Goal: Information Seeking & Learning: Learn about a topic

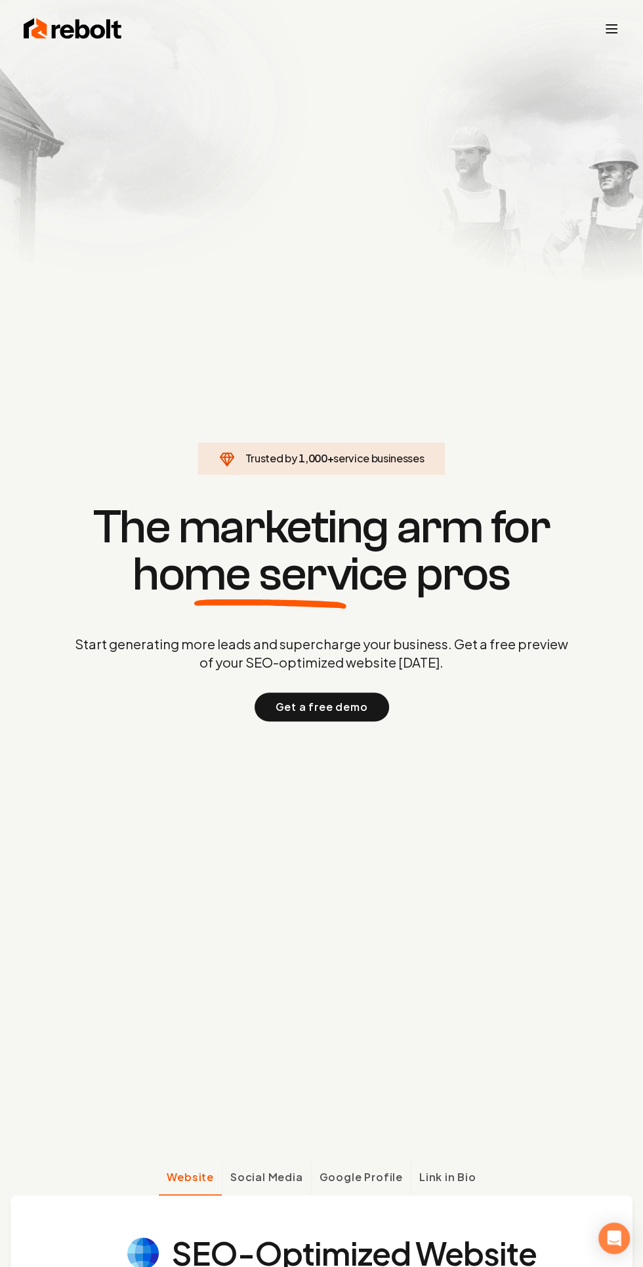
click at [611, 33] on line "Toggle mobile menu" at bounding box center [611, 33] width 10 height 0
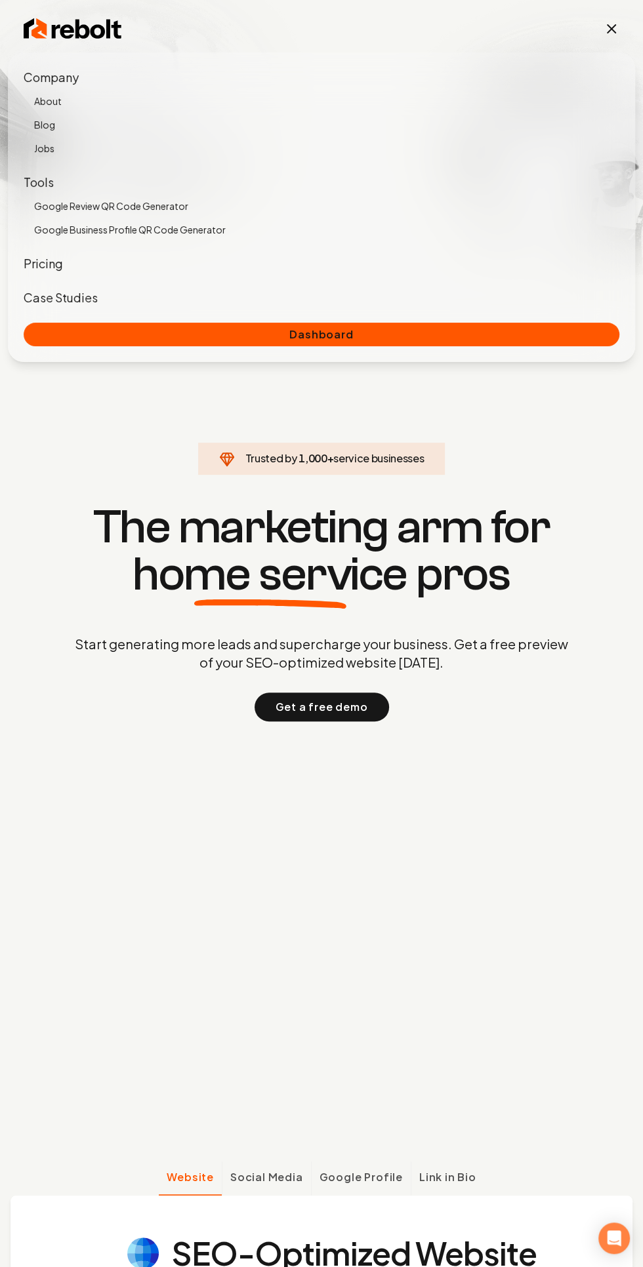
click at [39, 95] on link "About" at bounding box center [326, 101] width 585 height 18
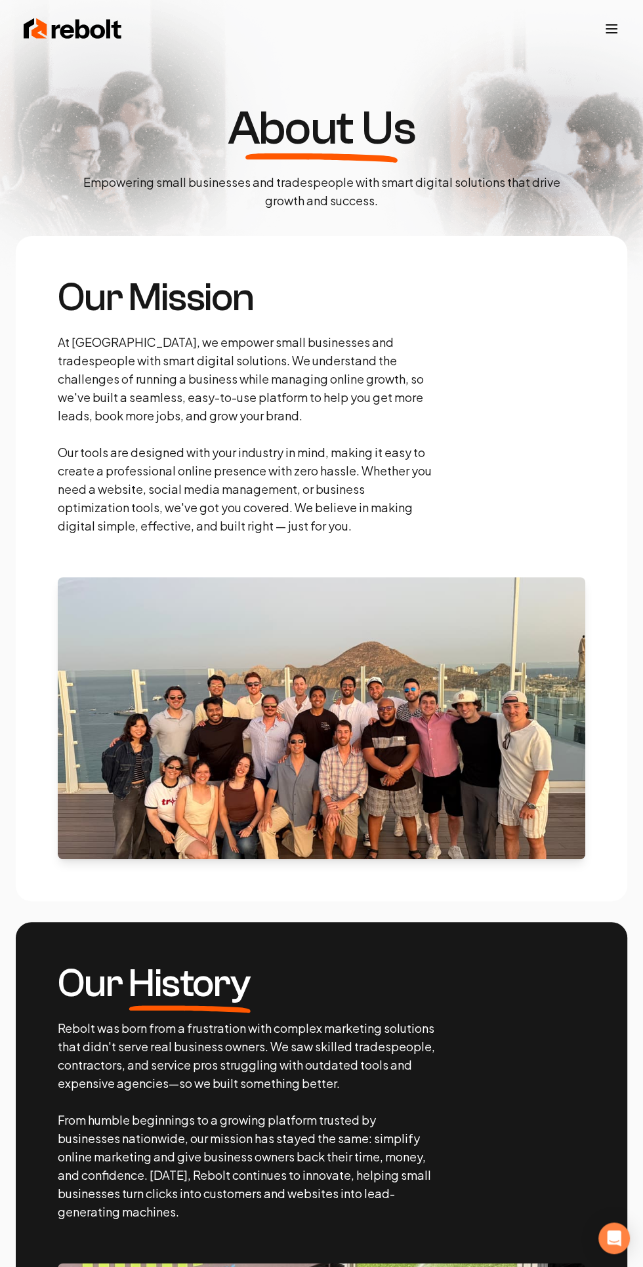
click at [605, 24] on icon "Toggle mobile menu" at bounding box center [611, 29] width 16 height 16
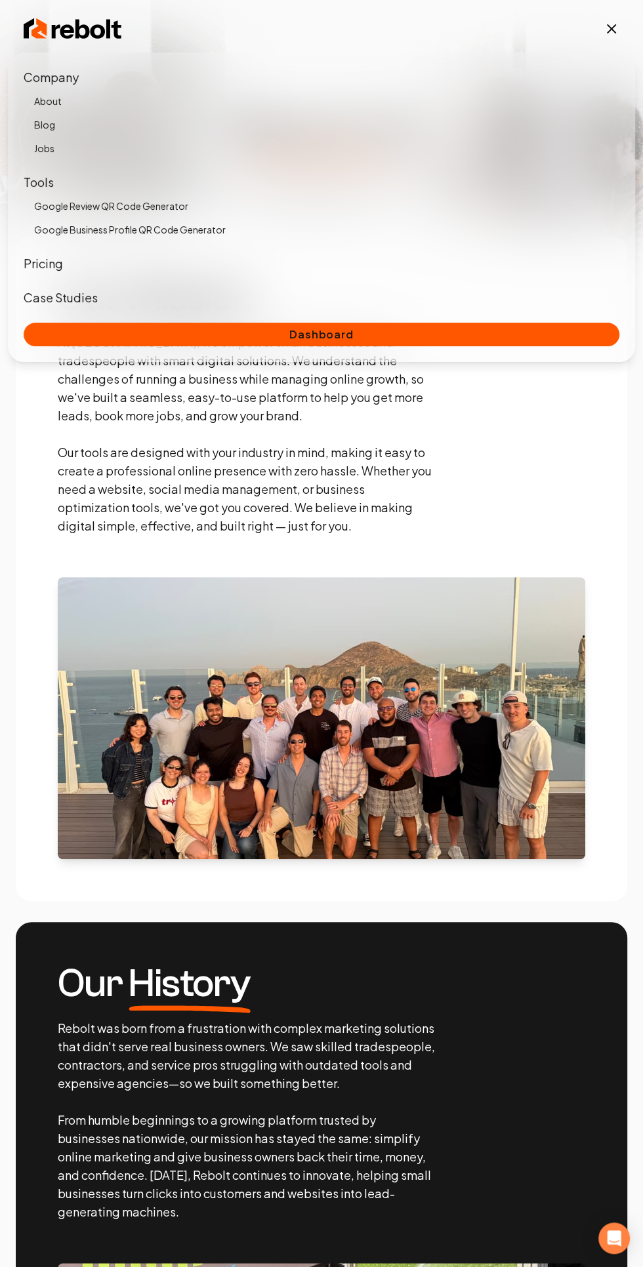
click at [44, 148] on link "Jobs" at bounding box center [326, 148] width 585 height 18
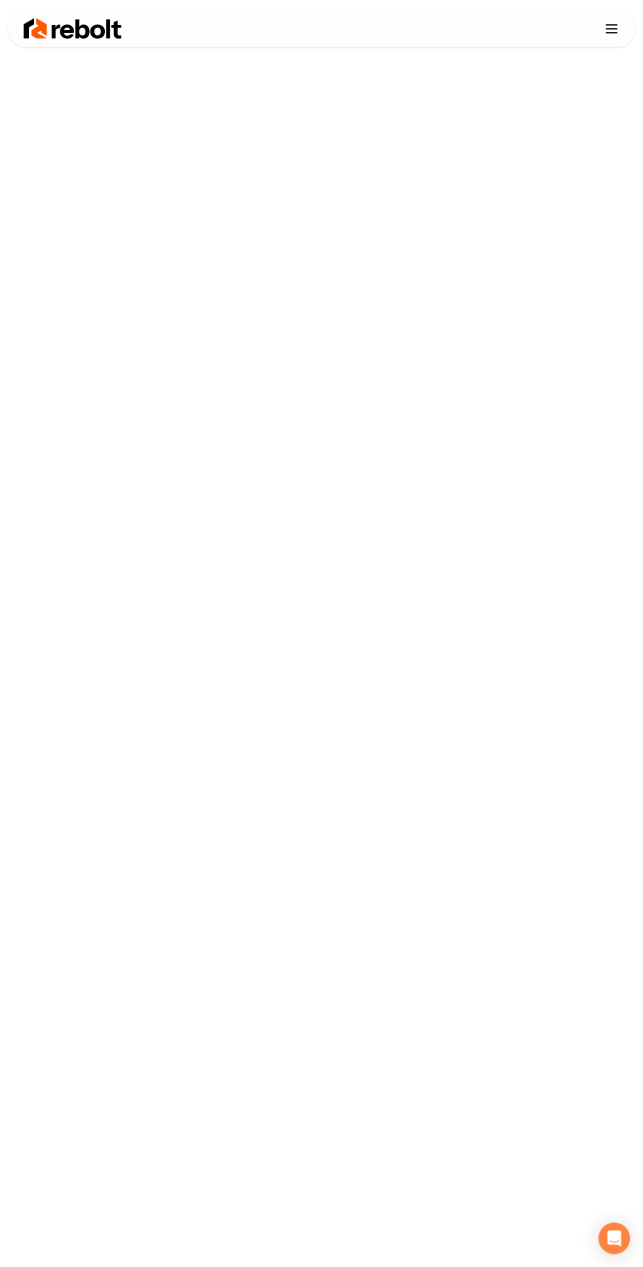
scroll to position [45, 0]
